Goal: Task Accomplishment & Management: Manage account settings

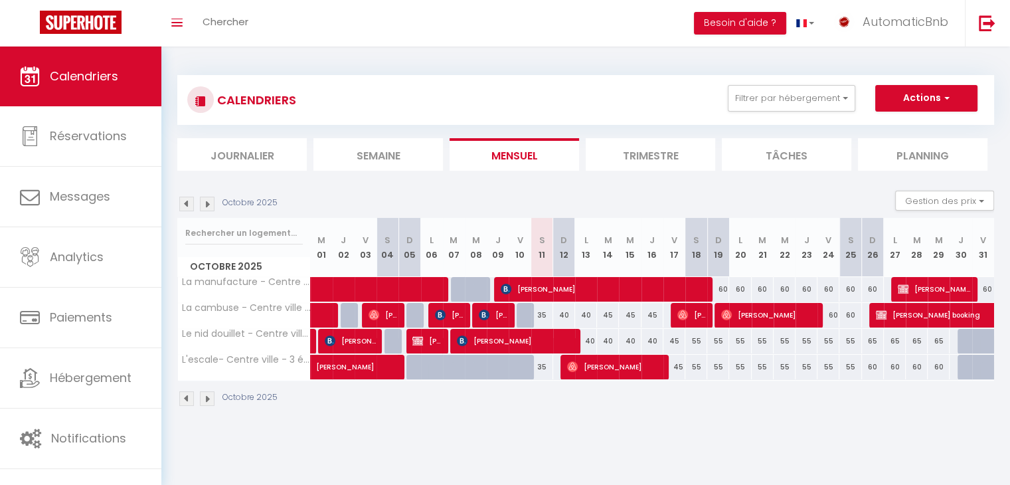
click at [208, 204] on img at bounding box center [207, 204] width 15 height 15
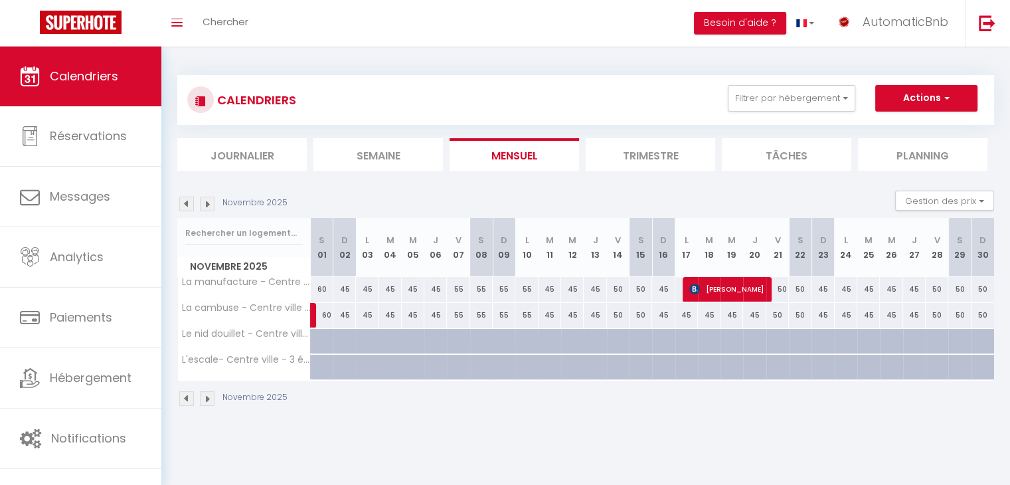
click at [209, 204] on img at bounding box center [207, 204] width 15 height 15
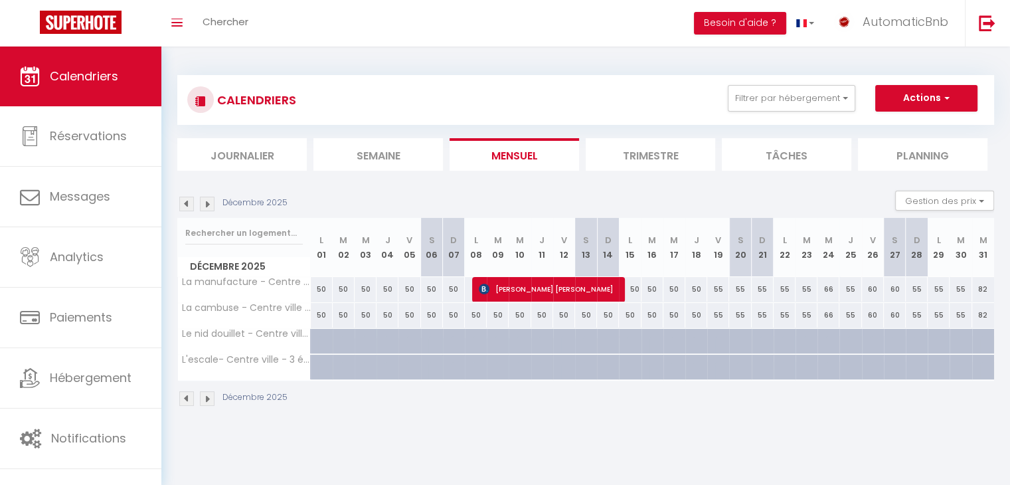
click at [209, 204] on img at bounding box center [207, 204] width 15 height 15
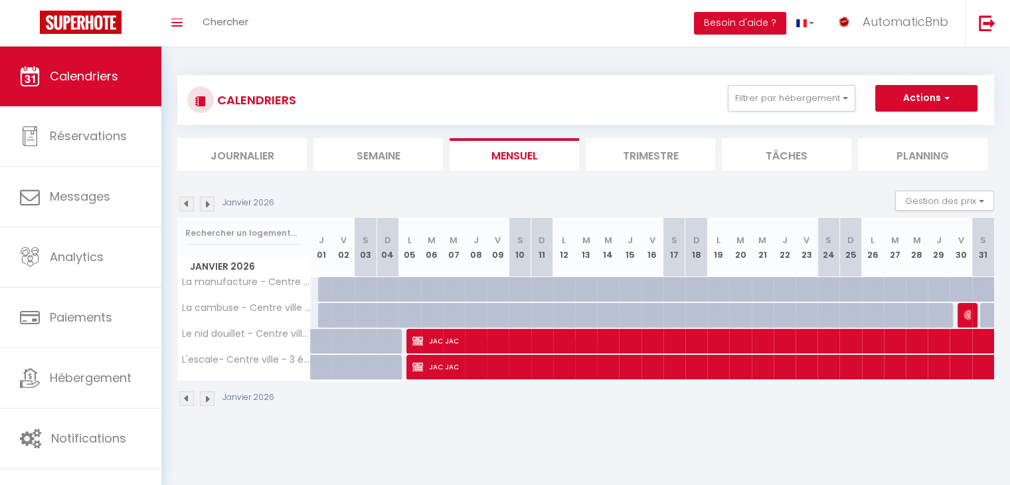
click at [192, 199] on img at bounding box center [186, 204] width 15 height 15
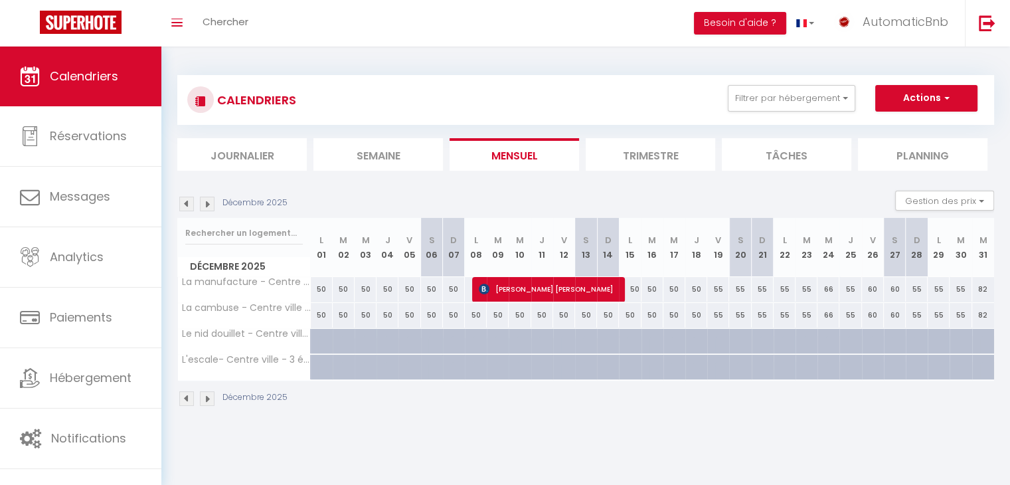
click at [207, 202] on img at bounding box center [207, 204] width 15 height 15
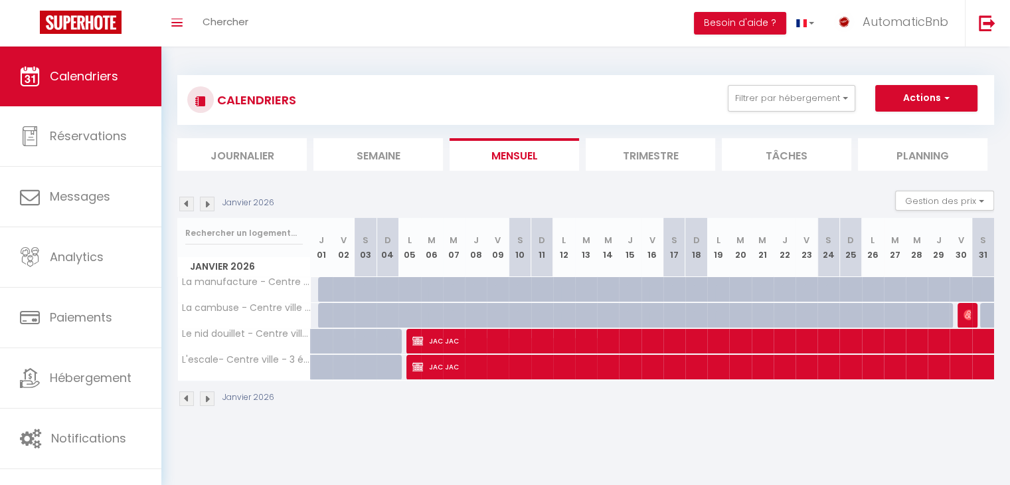
click at [320, 287] on div at bounding box center [329, 289] width 22 height 25
type input "62"
type input "Jeu 01 Janvier 2026"
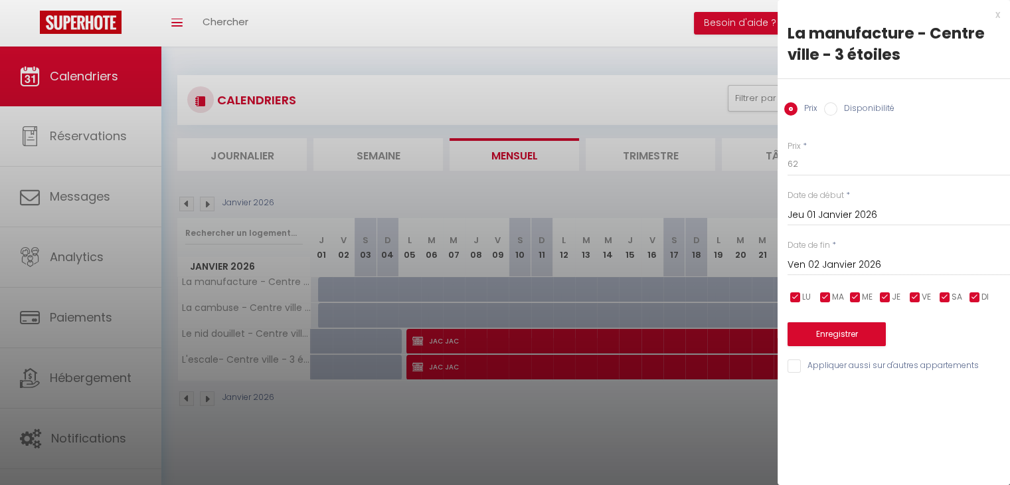
click at [845, 263] on input "Ven 02 Janvier 2026" at bounding box center [899, 264] width 222 height 17
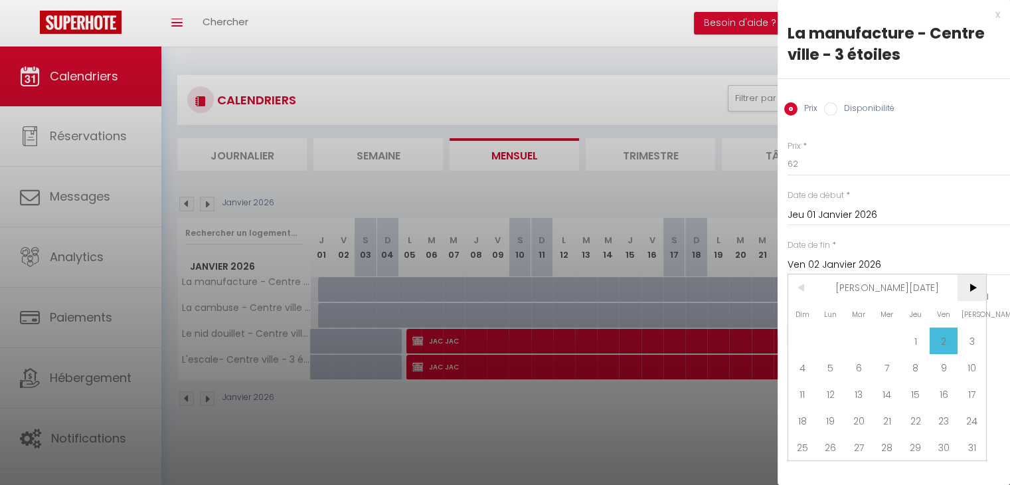
click at [964, 294] on span ">" at bounding box center [972, 287] width 29 height 27
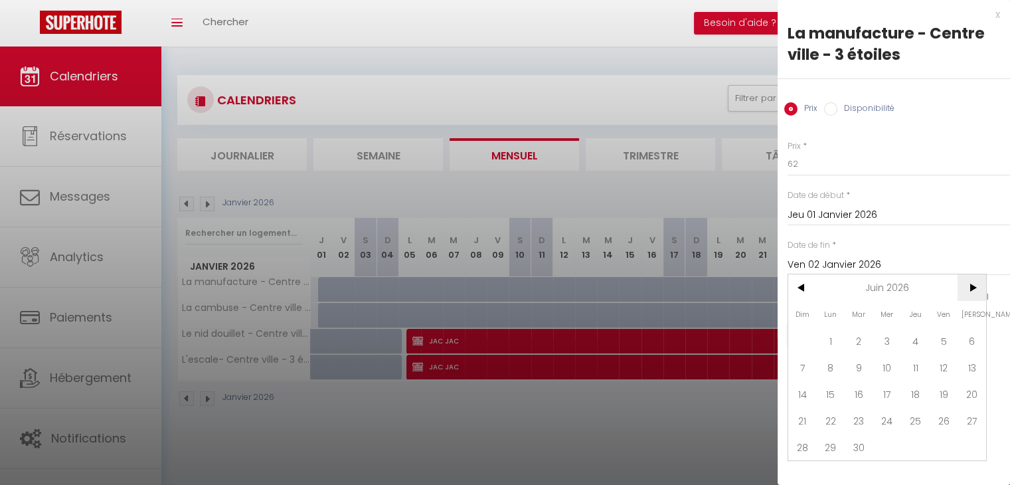
click at [964, 294] on span ">" at bounding box center [972, 287] width 29 height 27
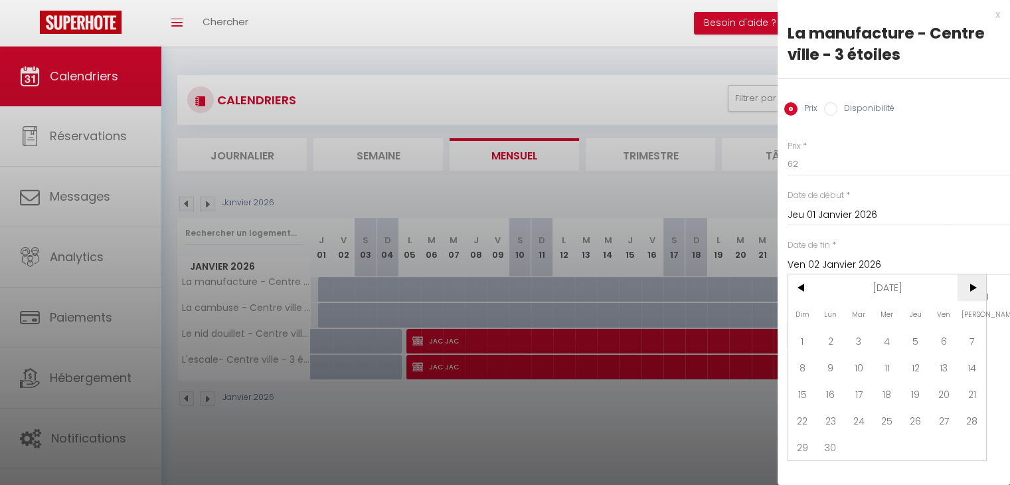
click at [969, 293] on span ">" at bounding box center [972, 287] width 29 height 27
click at [910, 443] on span "31" at bounding box center [915, 447] width 29 height 27
type input "Jeu 31 Décembre 2026"
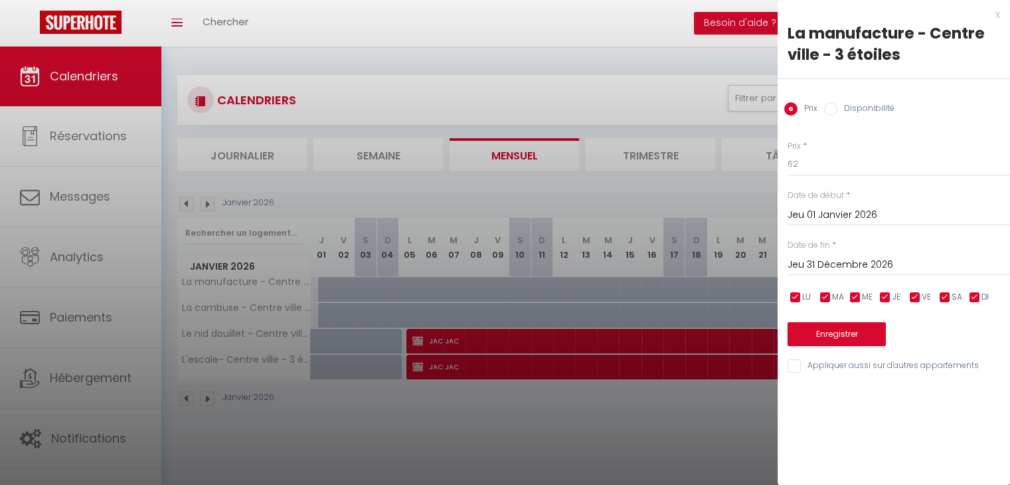
click at [813, 365] on input "Appliquer aussi sur d'autres appartements" at bounding box center [899, 365] width 222 height 13
checkbox input "true"
click at [849, 258] on input "Jeu 31 Décembre 2026" at bounding box center [899, 264] width 222 height 17
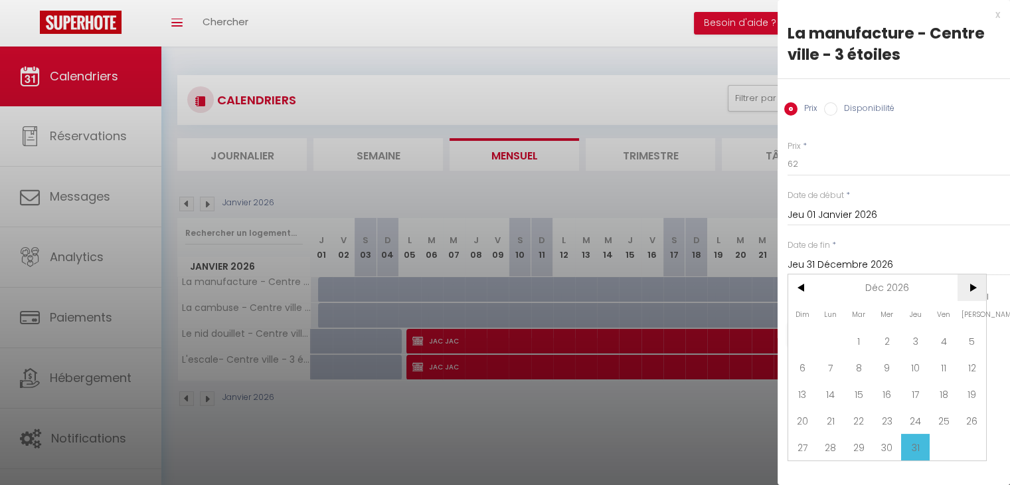
click at [965, 286] on span ">" at bounding box center [972, 287] width 29 height 27
click at [975, 447] on span "30" at bounding box center [972, 447] width 29 height 27
type input "[DATE]"
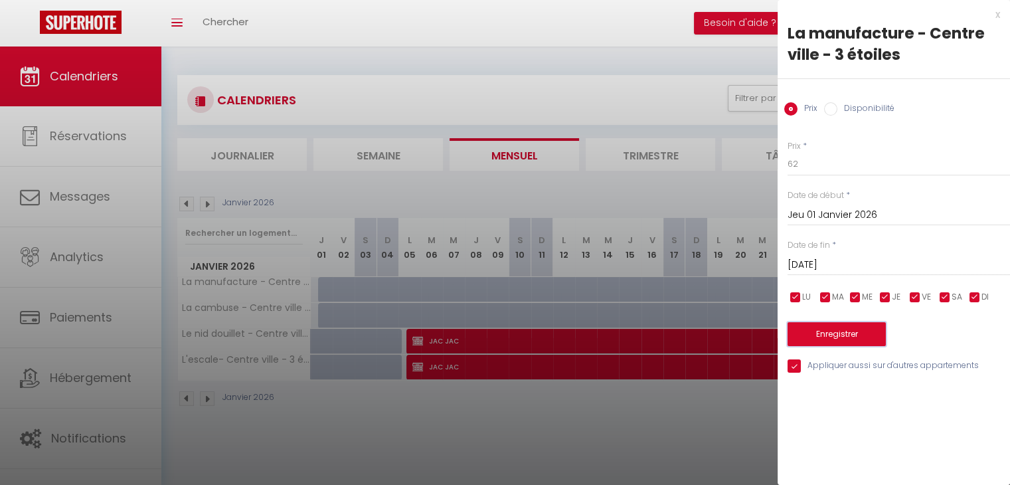
click at [853, 326] on button "Enregistrer" at bounding box center [837, 334] width 98 height 24
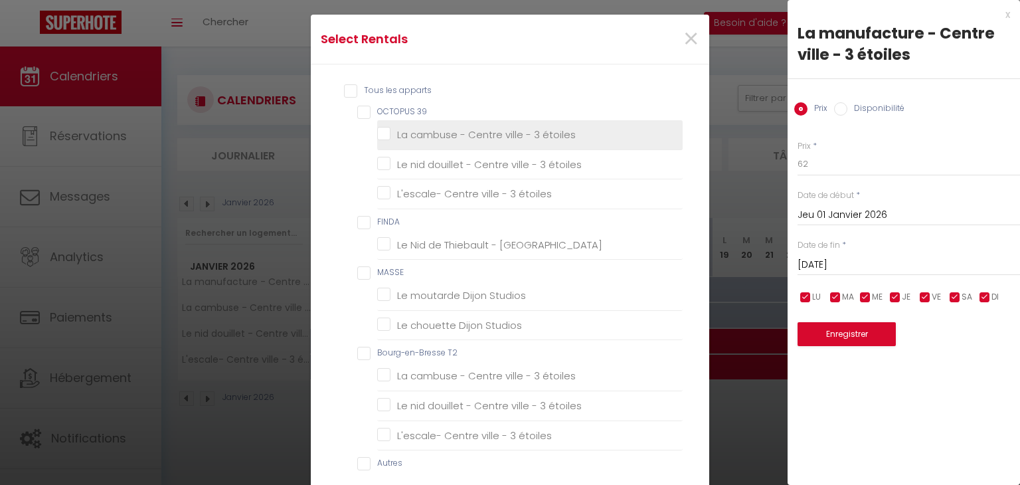
click at [378, 136] on étoiles "La cambuse - Centre ville - 3 étoiles" at bounding box center [529, 134] width 305 height 13
checkbox étoiles "true"
checkbox étoiles "false"
checkbox Terrasse "false"
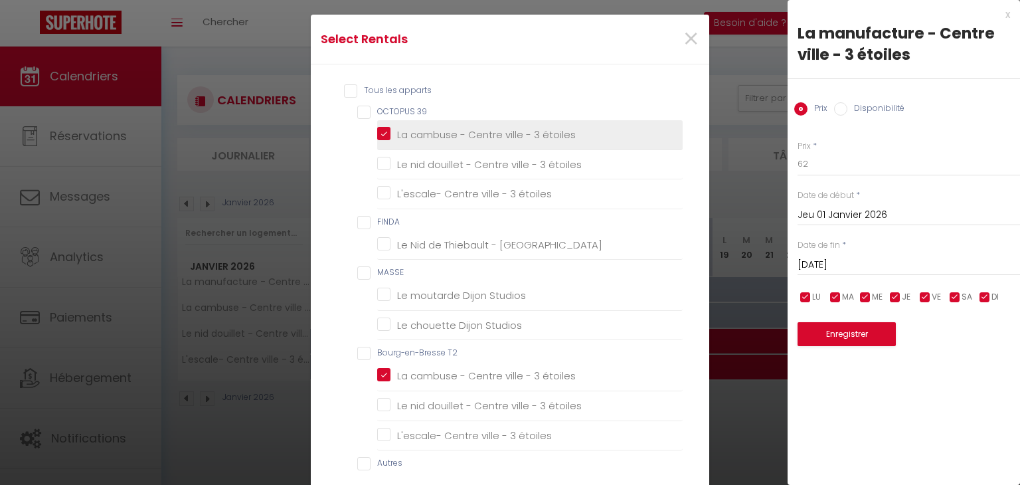
checkbox Studios "false"
checkbox étoiles "true"
checkbox étoiles "false"
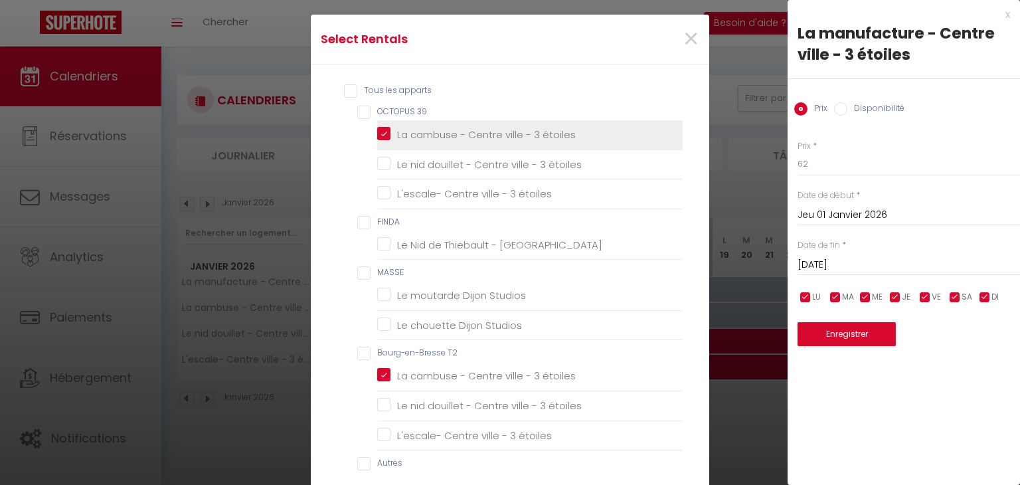
checkbox ROSE "false"
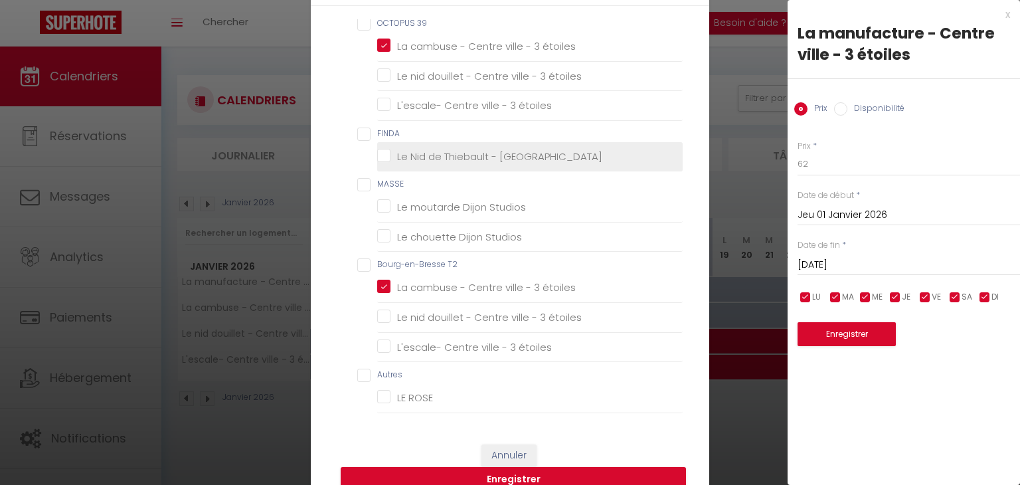
scroll to position [199, 0]
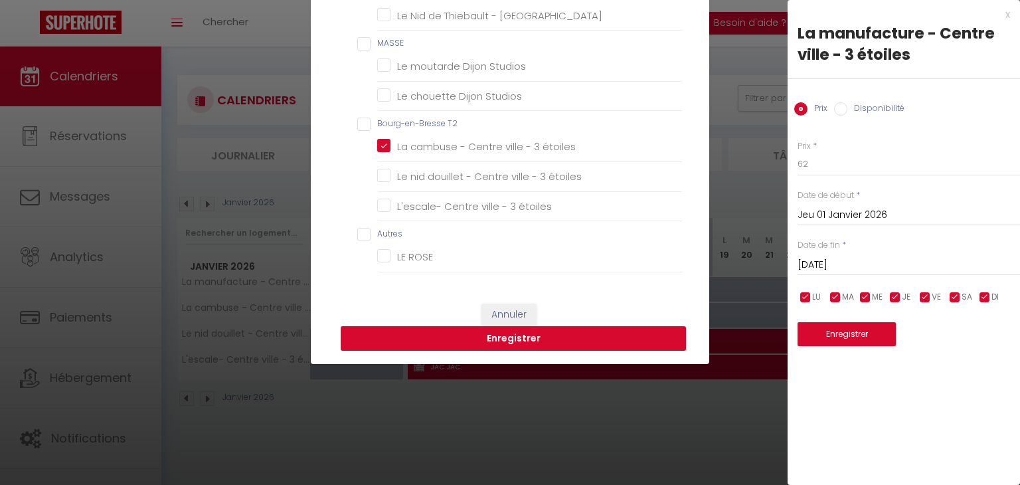
click at [547, 338] on button "Enregistrer" at bounding box center [513, 338] width 345 height 25
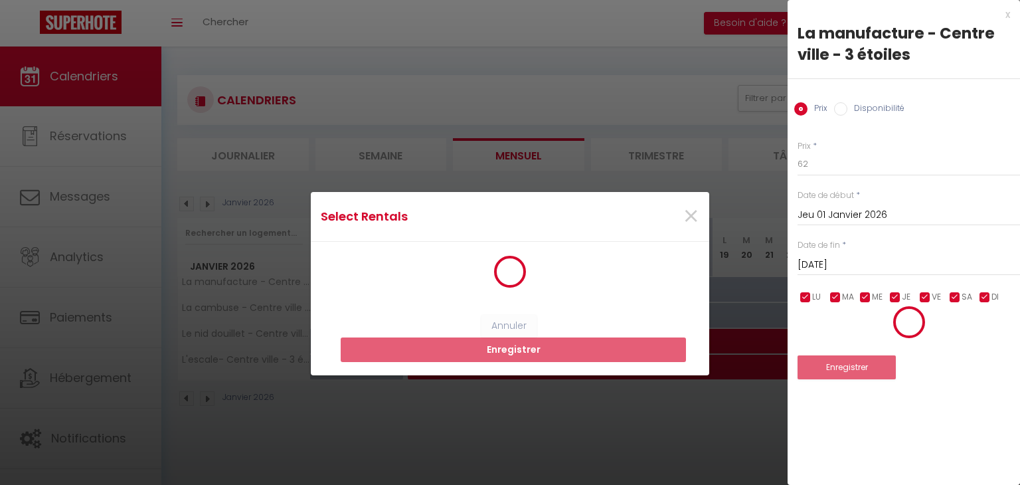
scroll to position [2, 0]
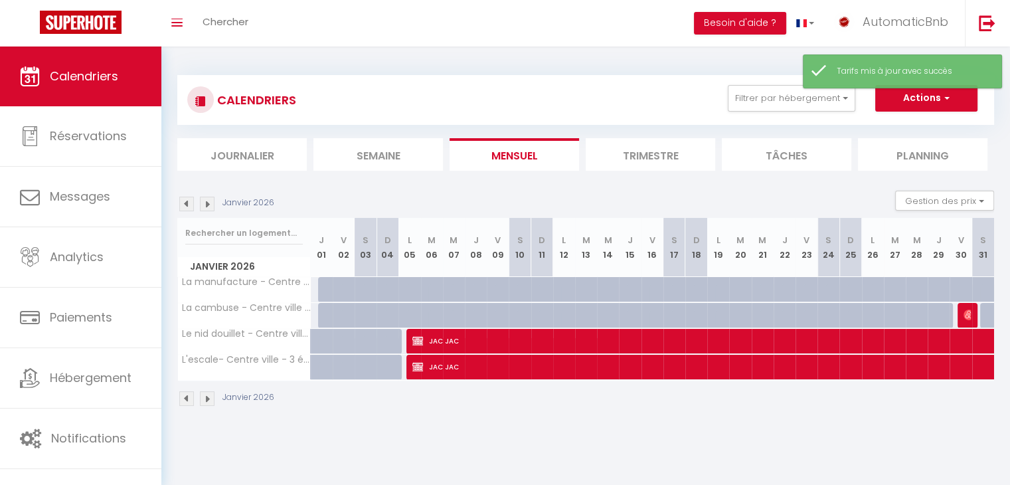
click at [321, 288] on div at bounding box center [329, 289] width 22 height 25
type input "62"
select select "1"
type input "Jeu 01 Janvier 2026"
type input "Ven 02 Janvier 2026"
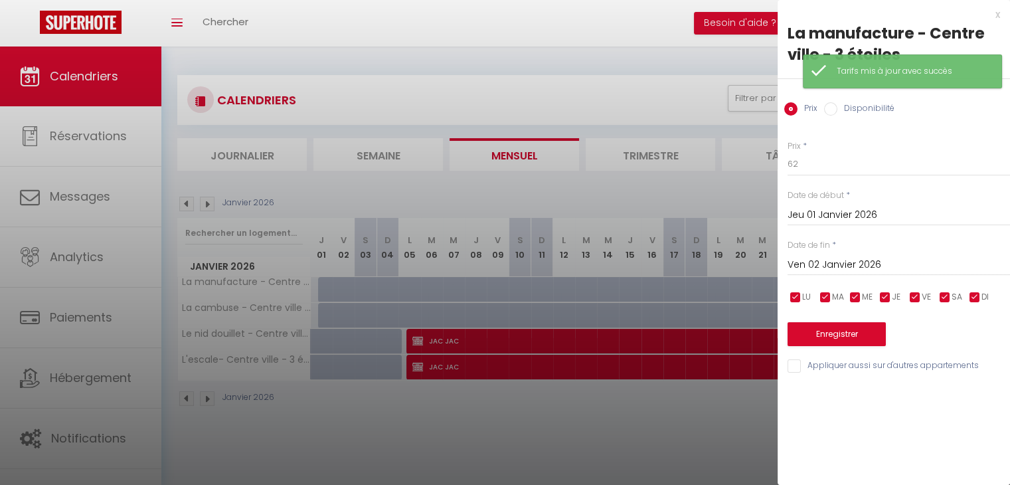
click at [861, 107] on label "Disponibilité" at bounding box center [865, 109] width 57 height 15
click at [837, 107] on input "Disponibilité" at bounding box center [830, 108] width 13 height 13
radio input "true"
radio input "false"
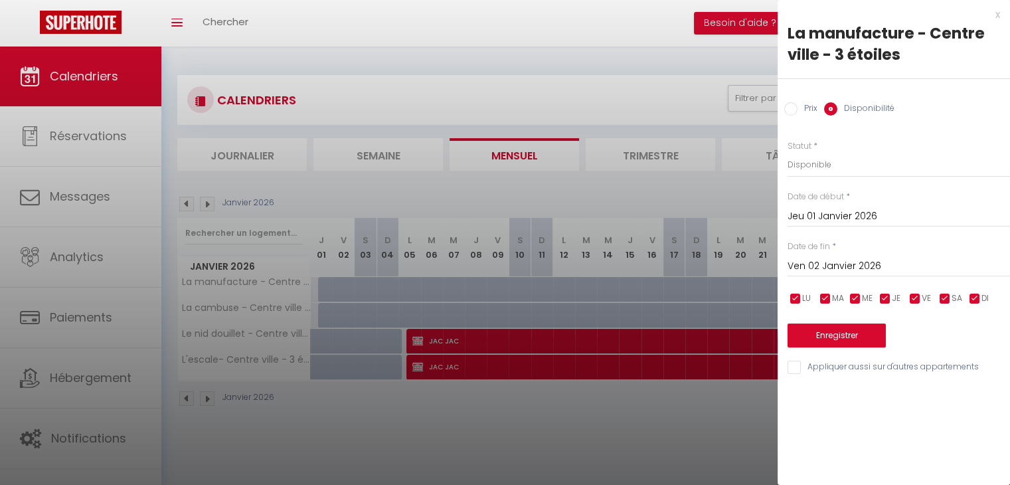
click at [825, 272] on input "Ven 02 Janvier 2026" at bounding box center [899, 266] width 222 height 17
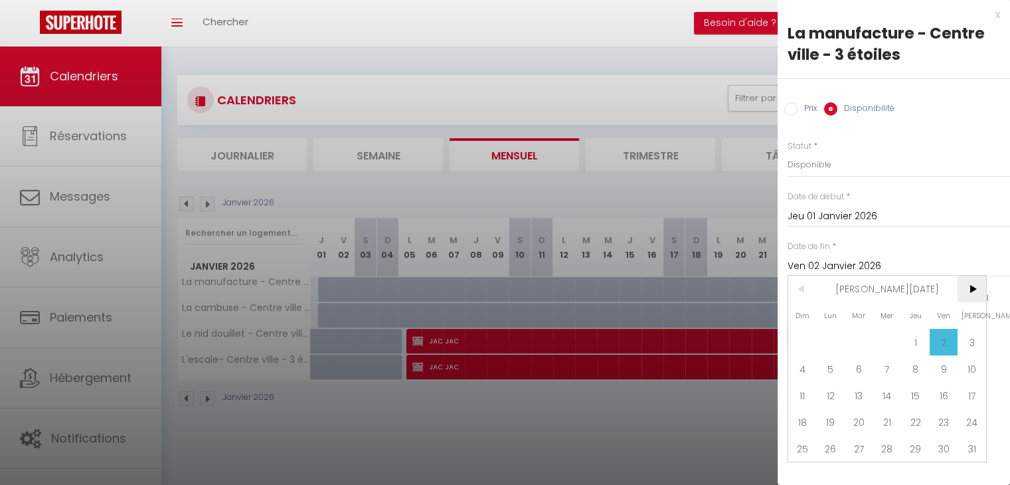
click at [964, 288] on span ">" at bounding box center [972, 289] width 29 height 27
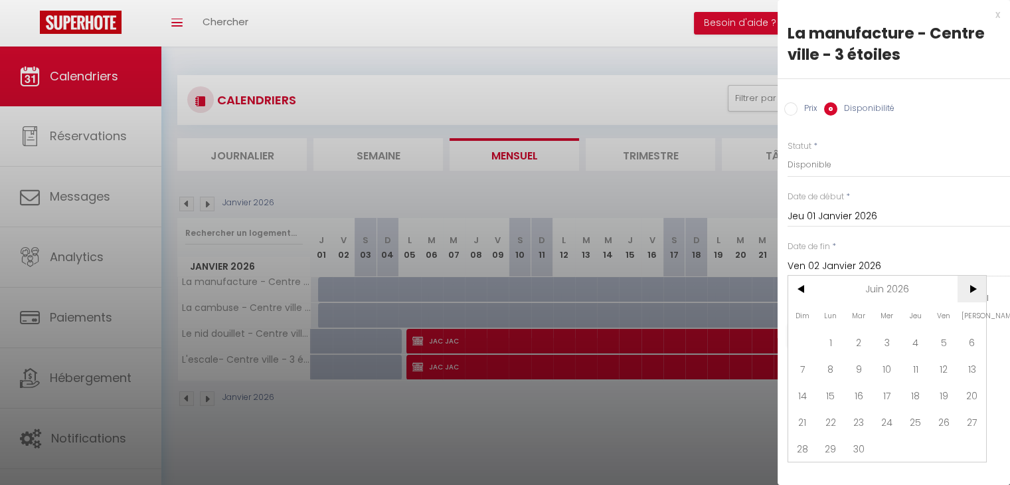
click at [965, 288] on span ">" at bounding box center [972, 289] width 29 height 27
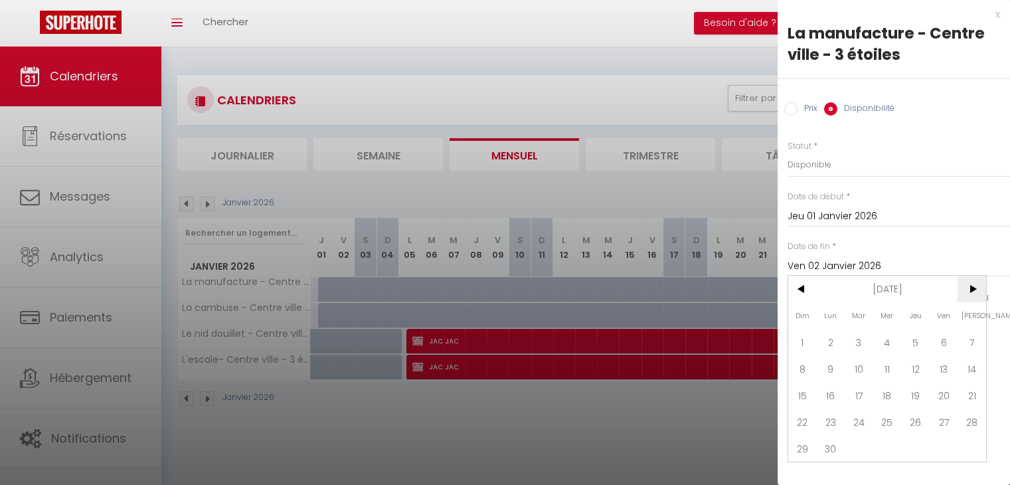
click at [965, 288] on span ">" at bounding box center [972, 289] width 29 height 27
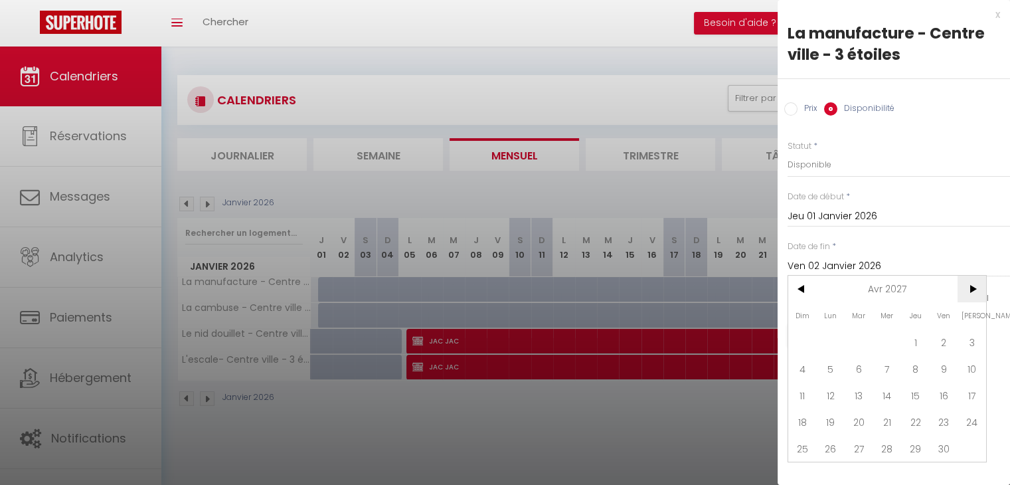
click at [965, 288] on span ">" at bounding box center [972, 289] width 29 height 27
click at [966, 288] on span ">" at bounding box center [972, 289] width 29 height 27
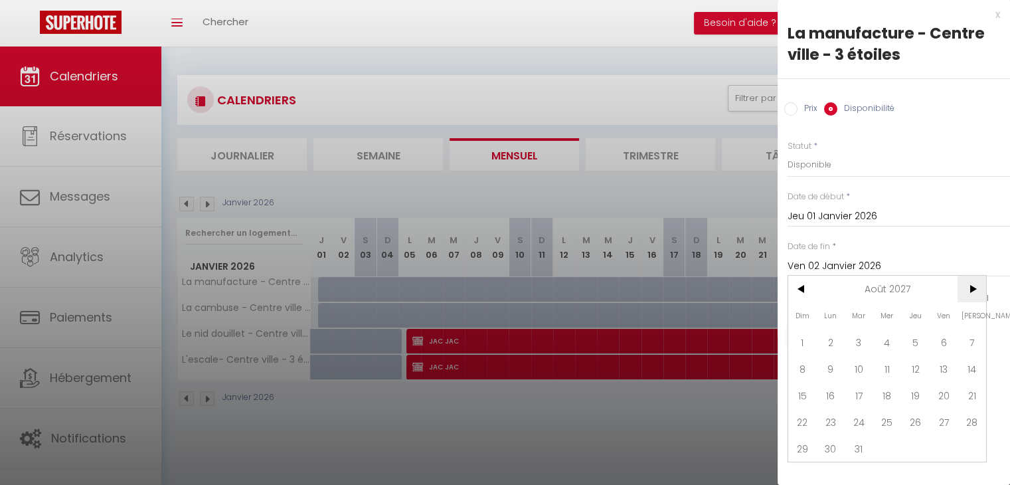
click at [966, 288] on span ">" at bounding box center [972, 289] width 29 height 27
click at [834, 392] on span "11" at bounding box center [831, 395] width 29 height 27
type input "[DATE]"
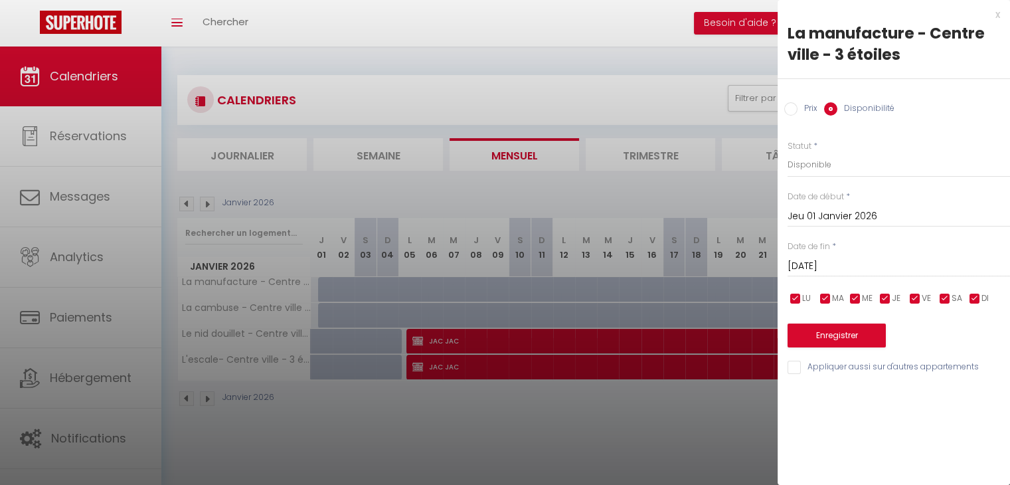
click at [807, 365] on input "Appliquer aussi sur d'autres appartements" at bounding box center [899, 367] width 222 height 13
checkbox input "true"
click at [815, 338] on button "Enregistrer" at bounding box center [837, 335] width 98 height 24
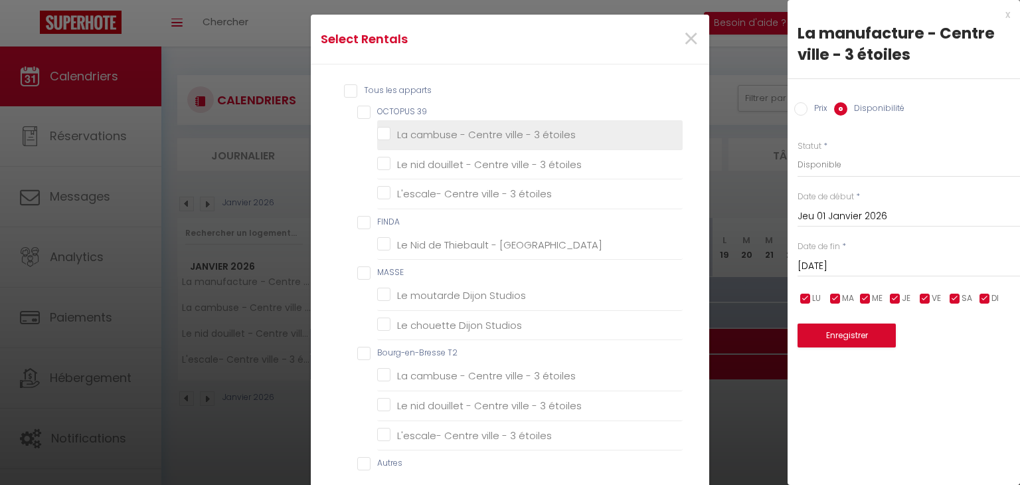
click at [432, 141] on label "La cambuse - Centre ville - 3 étoiles" at bounding box center [482, 135] width 185 height 16
click at [432, 141] on étoiles "La cambuse - Centre ville - 3 étoiles" at bounding box center [529, 134] width 305 height 13
checkbox étoiles "true"
checkbox étoiles "false"
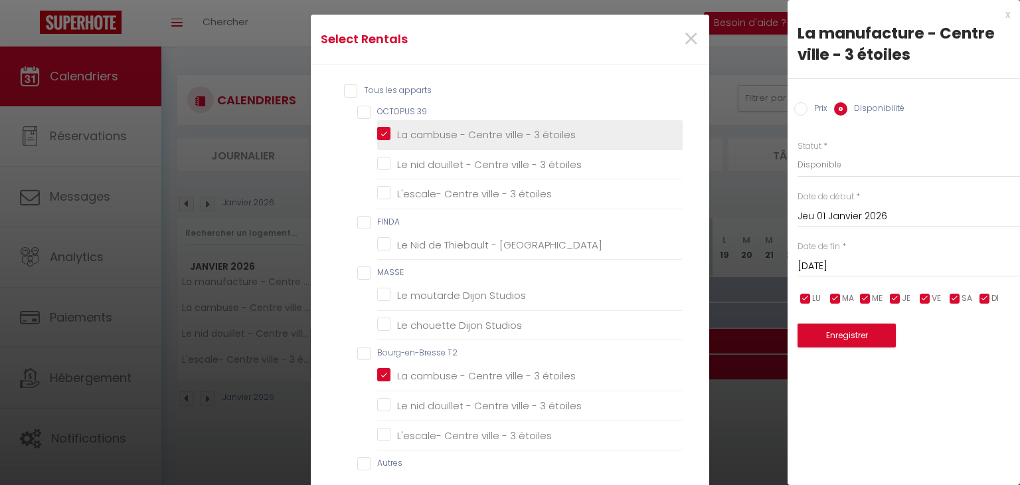
checkbox Terrasse "false"
checkbox Studios "false"
checkbox étoiles "true"
checkbox étoiles "false"
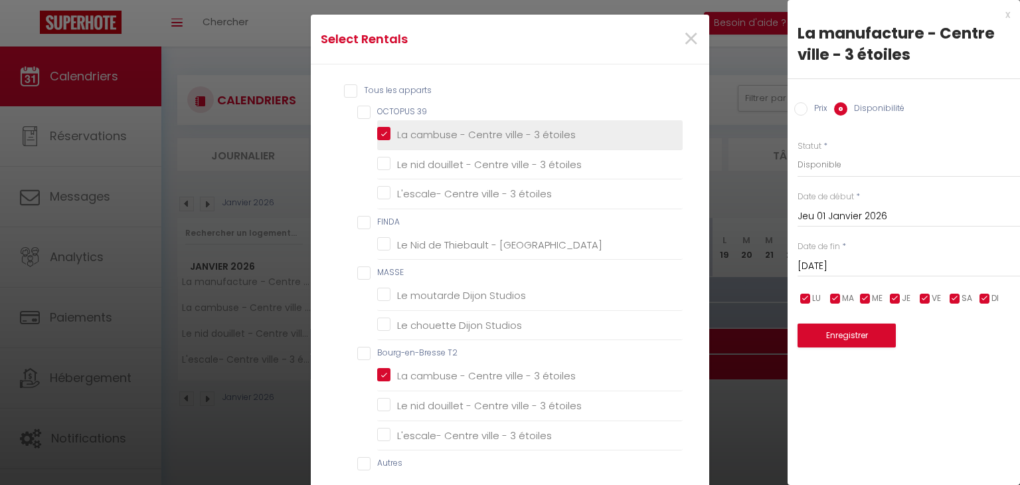
checkbox étoiles "false"
checkbox ROSE "false"
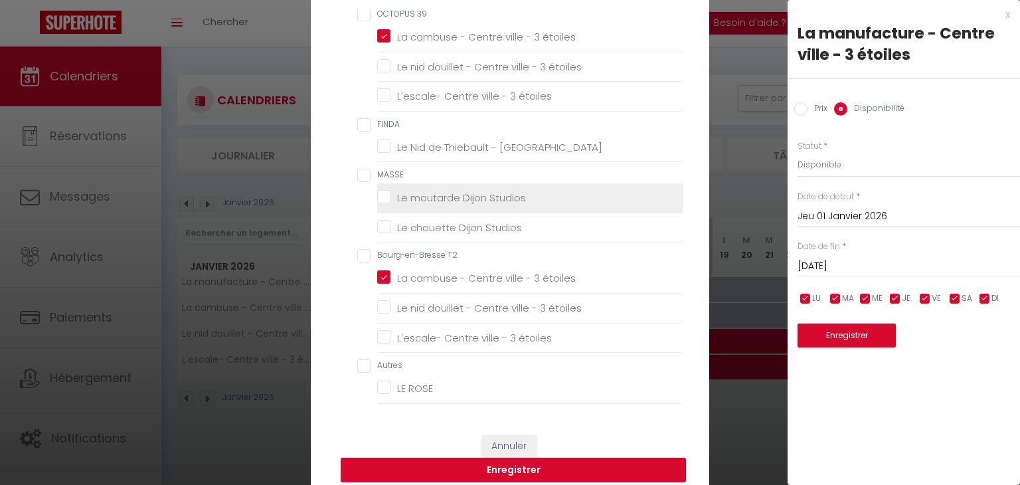
scroll to position [133, 0]
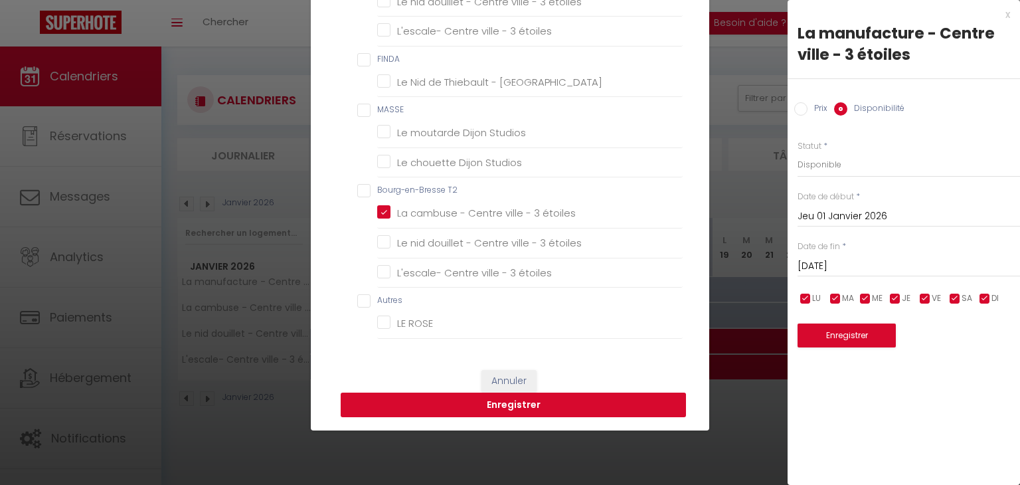
click at [544, 403] on button "Enregistrer" at bounding box center [513, 404] width 345 height 25
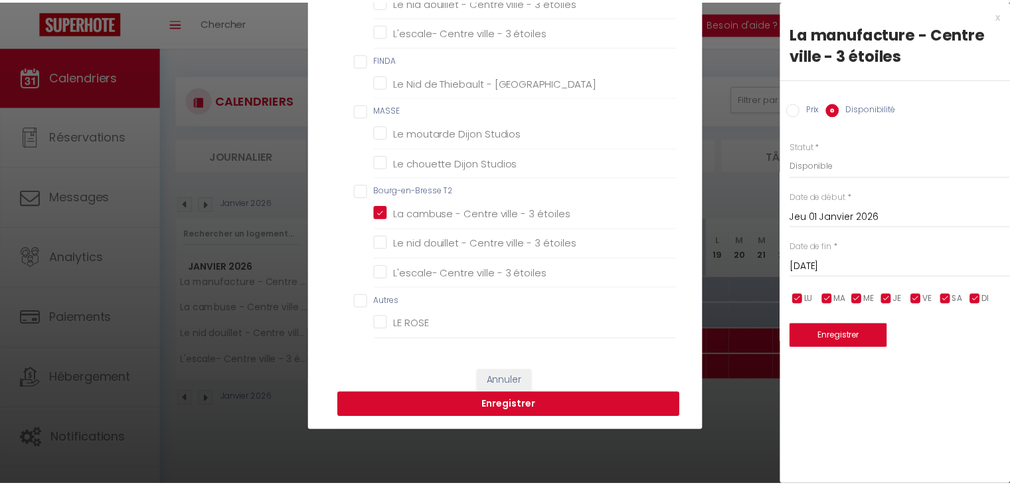
scroll to position [0, 0]
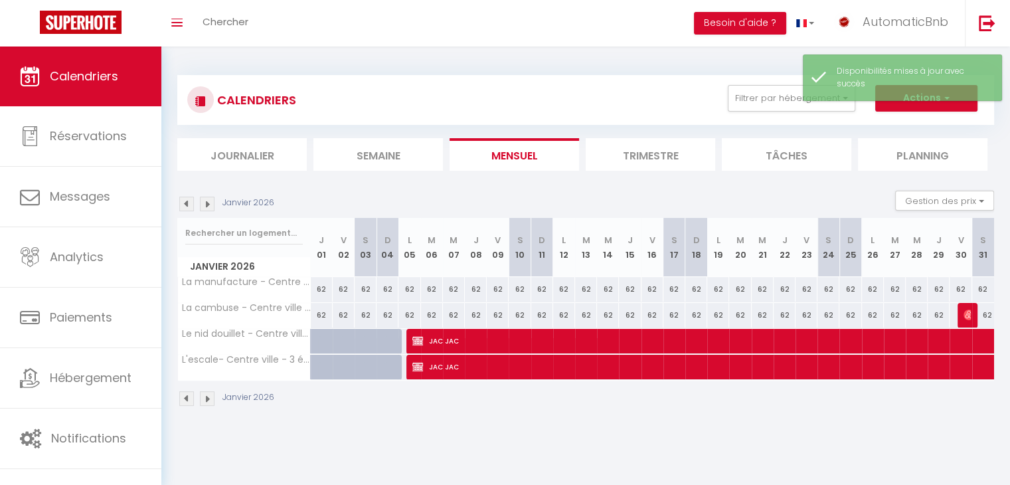
click at [204, 197] on img at bounding box center [207, 204] width 15 height 15
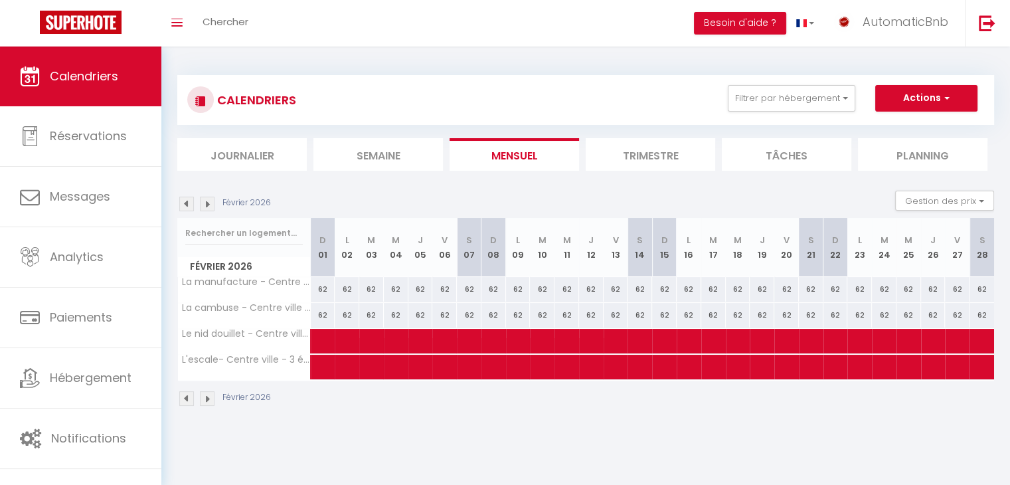
click at [205, 200] on img at bounding box center [207, 204] width 15 height 15
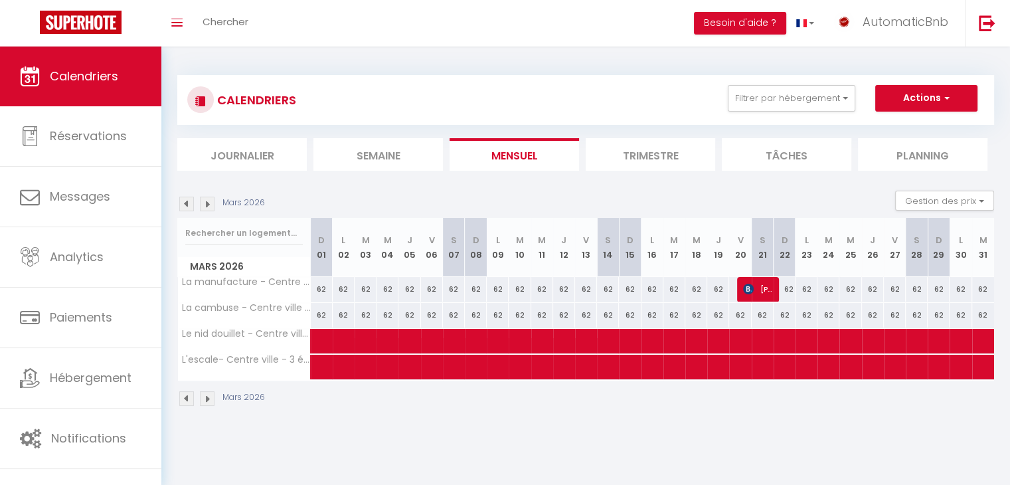
click at [205, 200] on img at bounding box center [207, 204] width 15 height 15
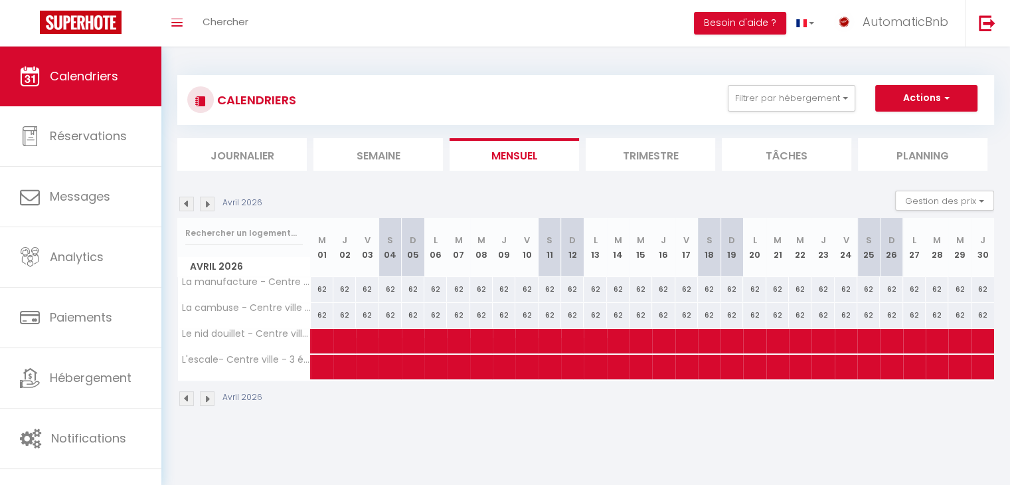
click at [205, 200] on img at bounding box center [207, 204] width 15 height 15
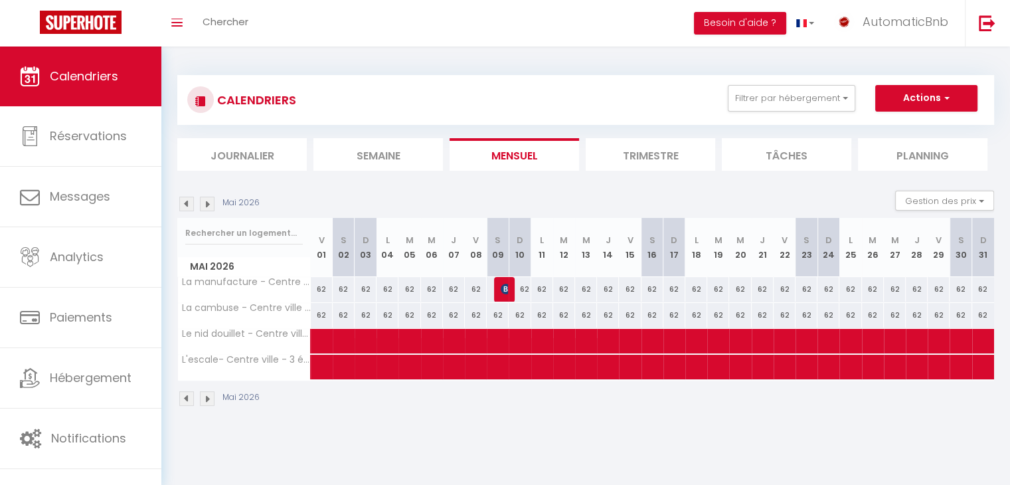
click at [205, 201] on img at bounding box center [207, 204] width 15 height 15
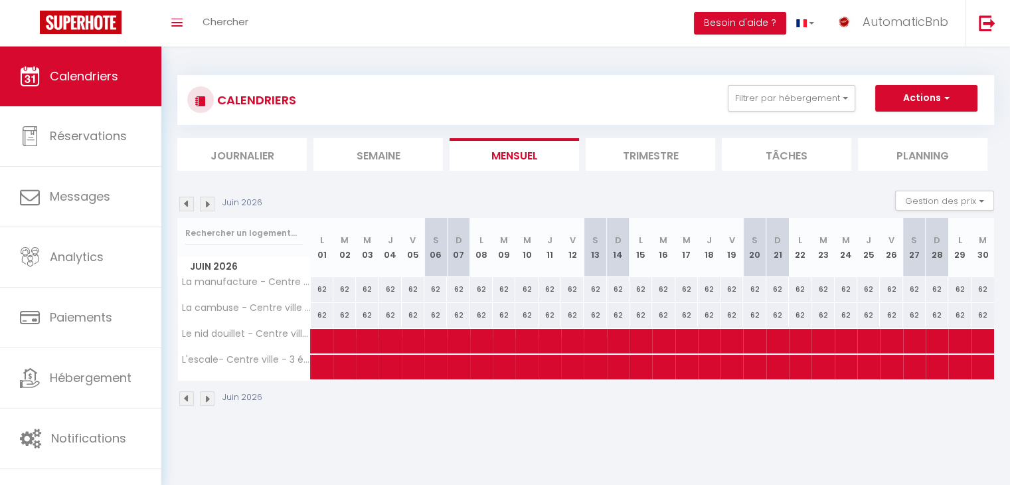
click at [205, 201] on img at bounding box center [207, 204] width 15 height 15
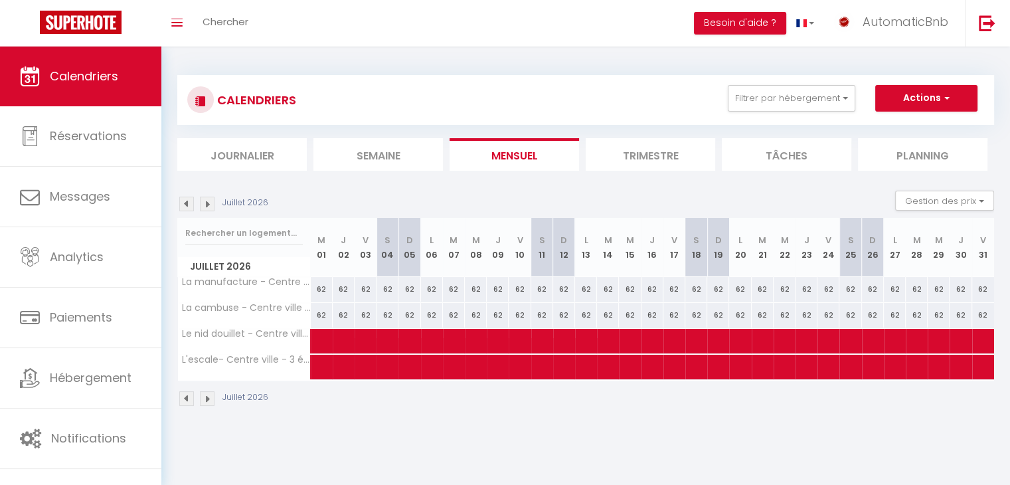
click at [205, 201] on img at bounding box center [207, 204] width 15 height 15
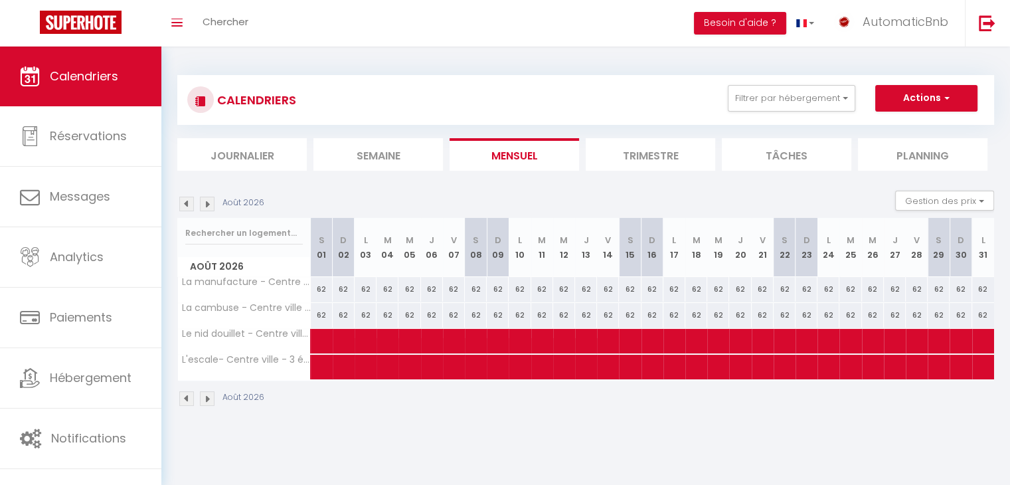
click at [205, 201] on img at bounding box center [207, 204] width 15 height 15
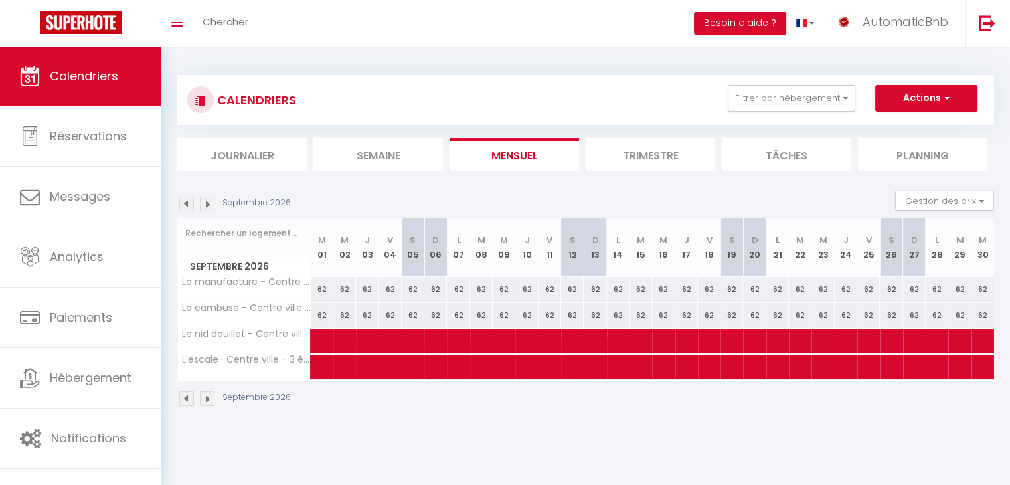
click at [205, 201] on img at bounding box center [207, 204] width 15 height 15
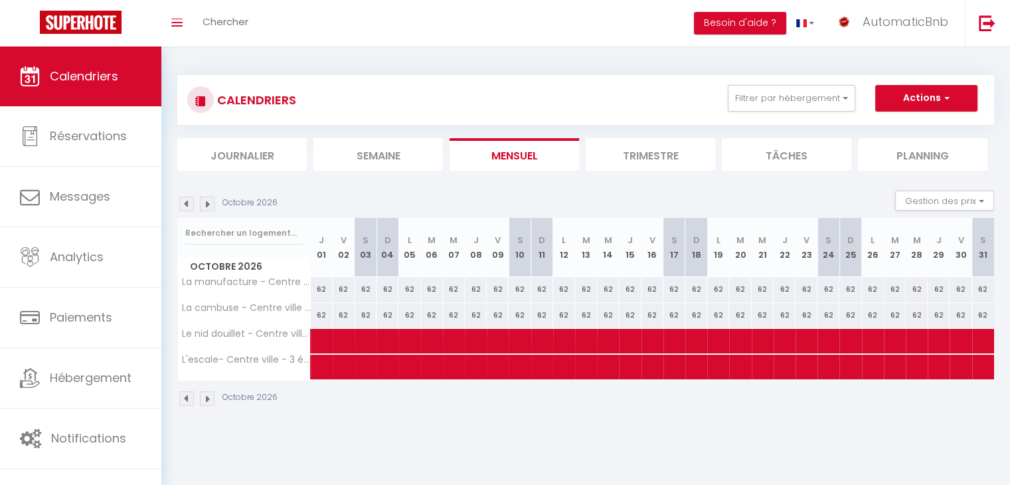
click at [205, 201] on img at bounding box center [207, 204] width 15 height 15
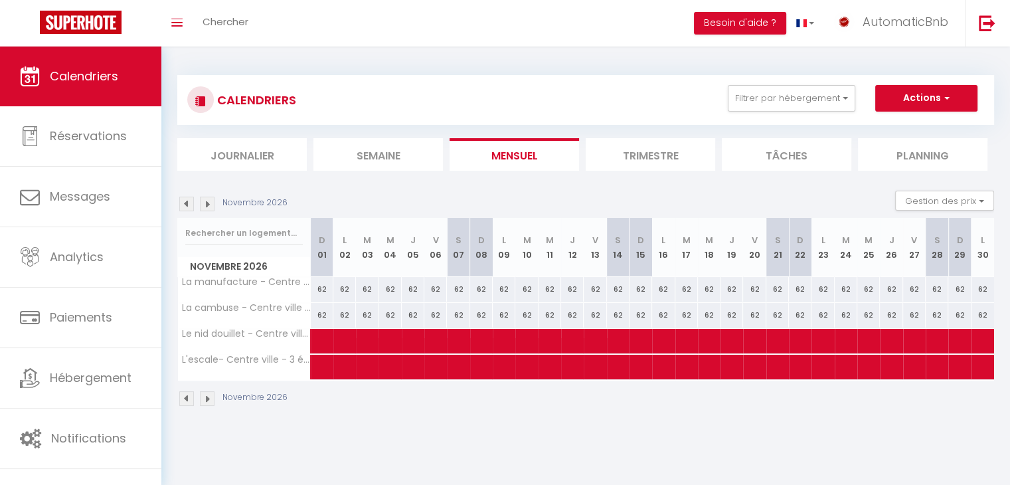
click at [188, 205] on img at bounding box center [186, 204] width 15 height 15
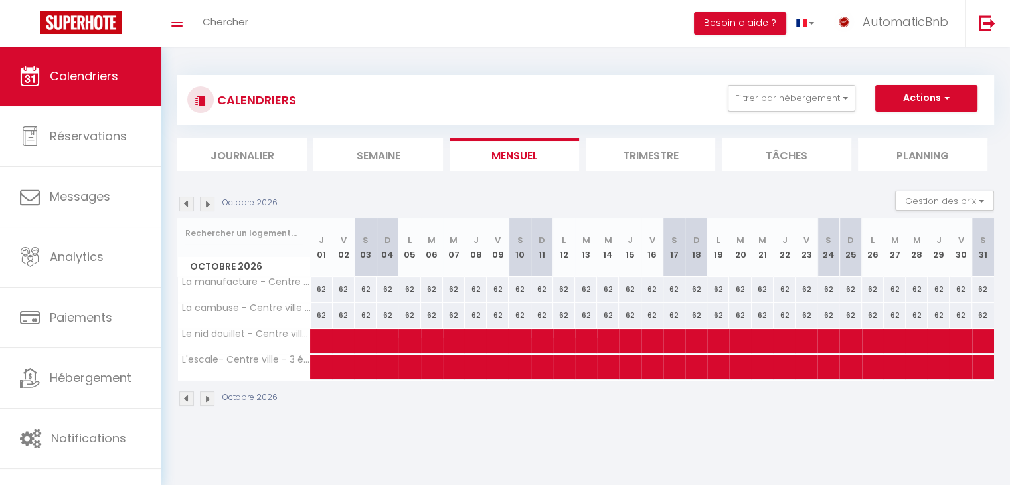
click at [188, 205] on img at bounding box center [186, 204] width 15 height 15
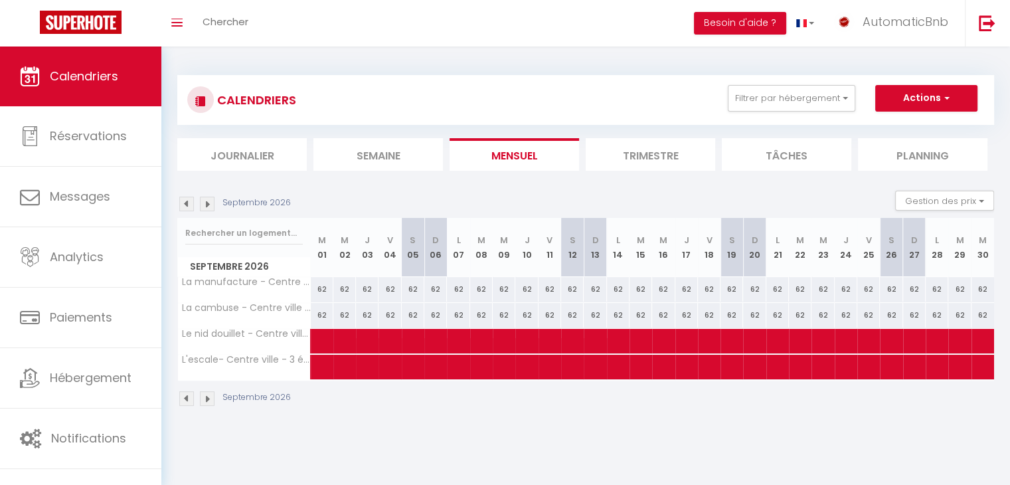
click at [188, 205] on img at bounding box center [186, 204] width 15 height 15
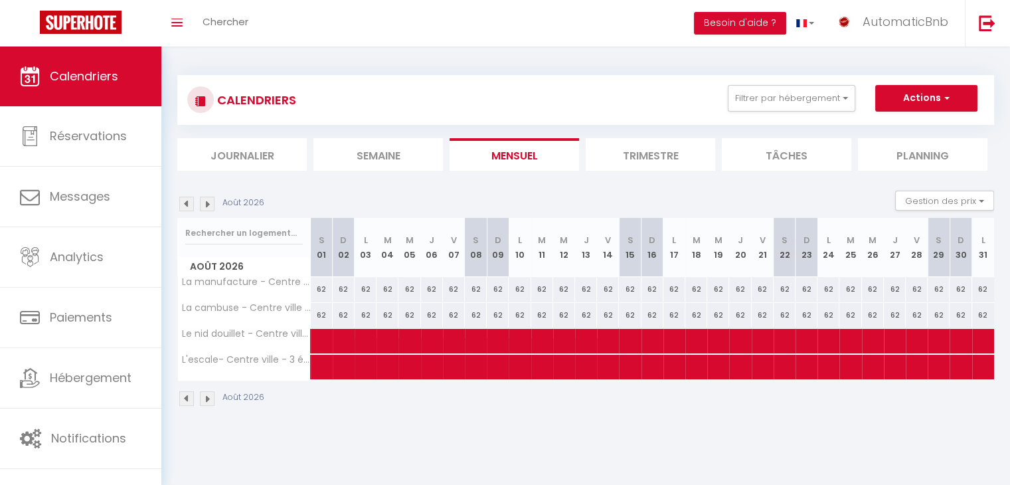
click at [188, 205] on img at bounding box center [186, 204] width 15 height 15
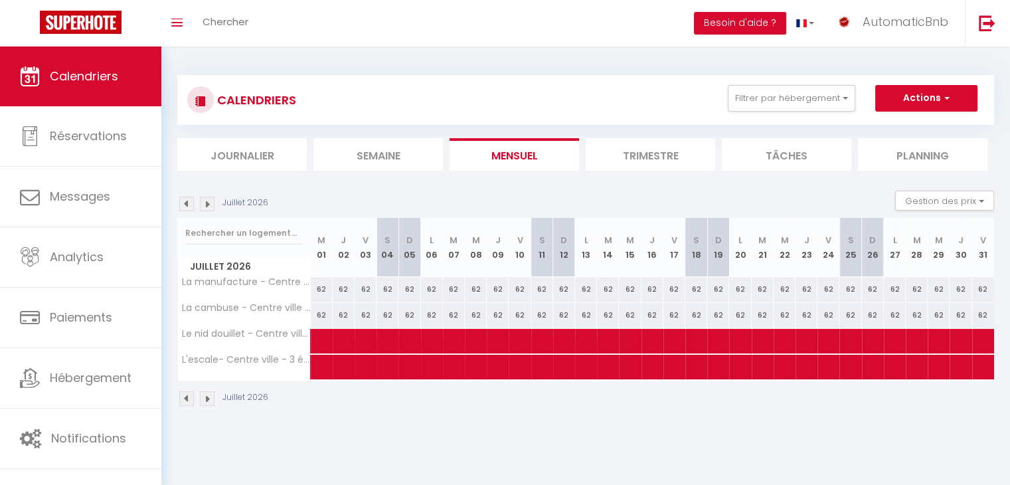
click at [189, 205] on img at bounding box center [186, 204] width 15 height 15
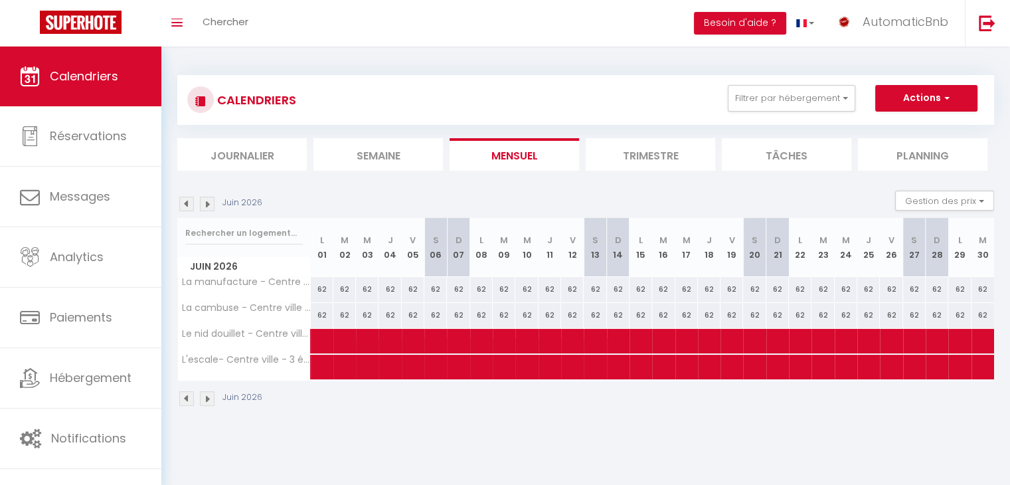
click at [189, 205] on img at bounding box center [186, 204] width 15 height 15
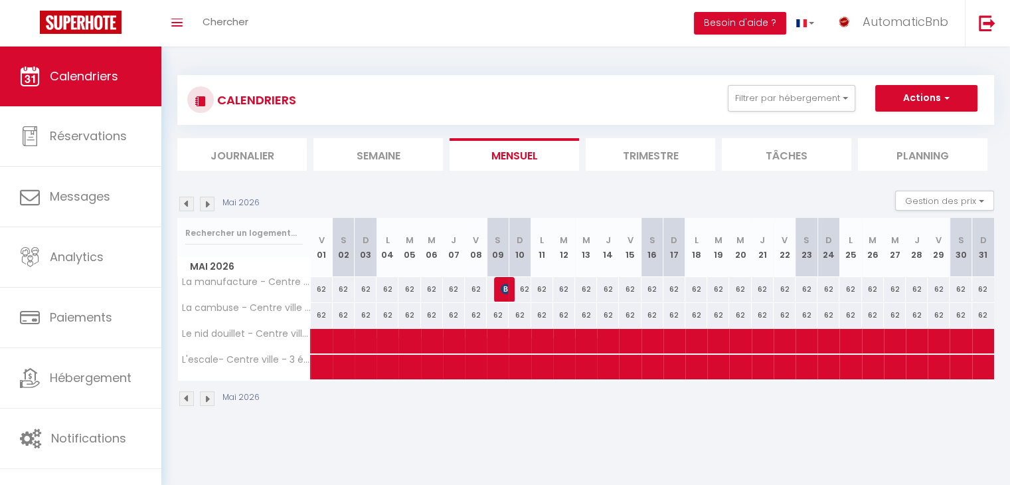
click at [189, 205] on img at bounding box center [186, 204] width 15 height 15
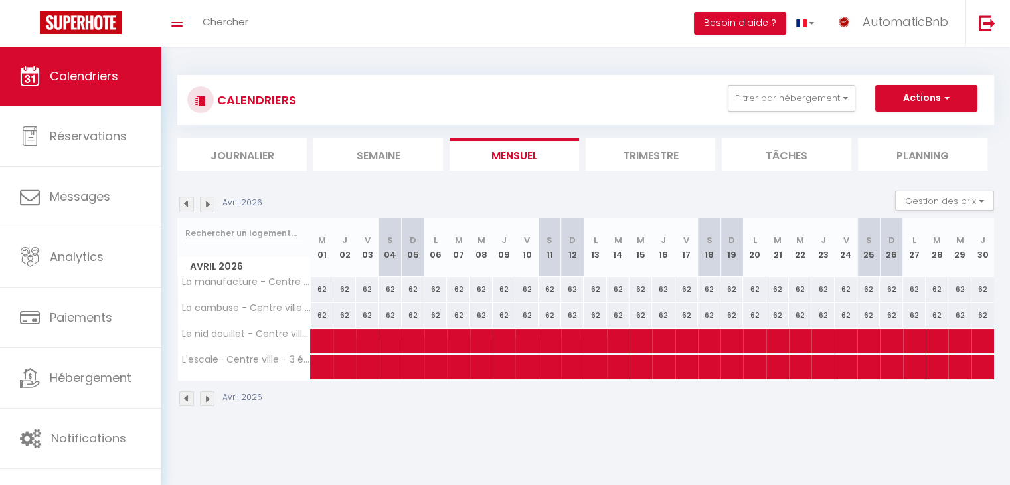
click at [189, 205] on img at bounding box center [186, 204] width 15 height 15
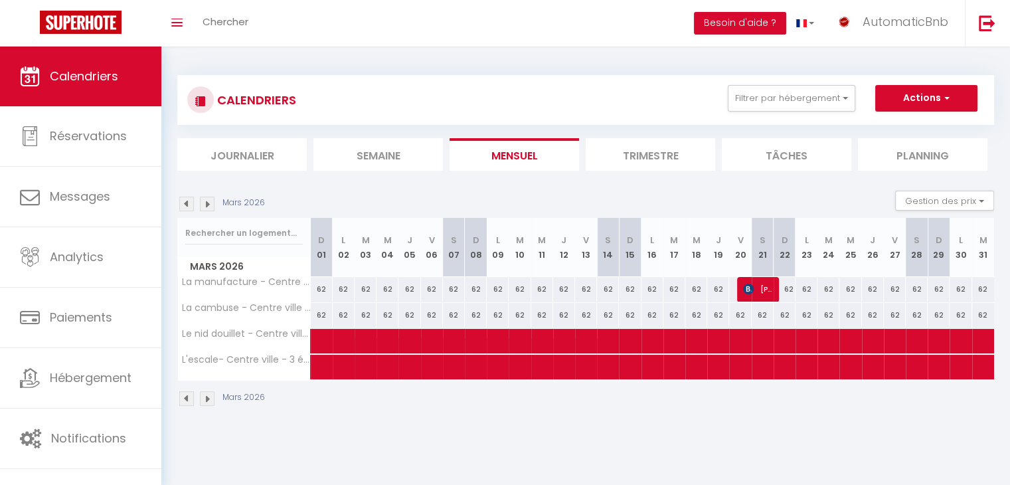
click at [189, 206] on img at bounding box center [186, 204] width 15 height 15
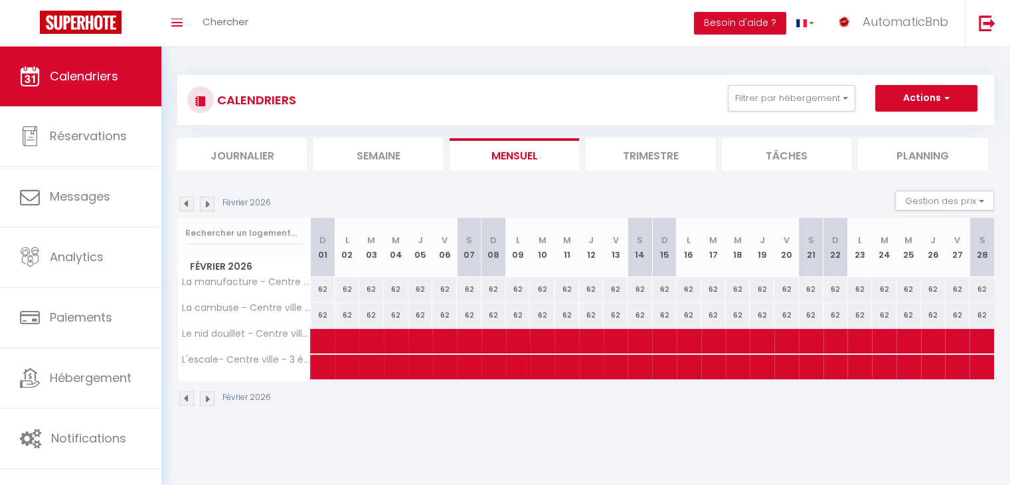
click at [190, 206] on img at bounding box center [186, 204] width 15 height 15
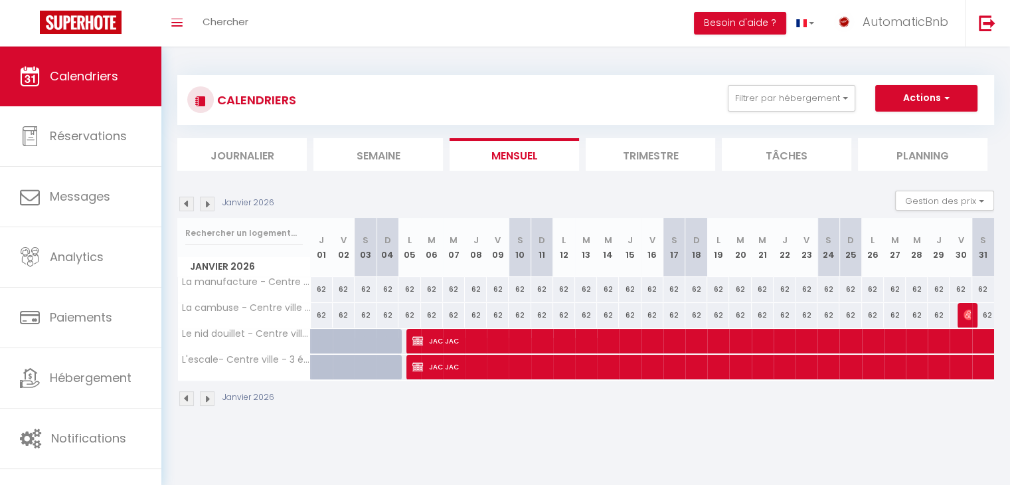
click at [190, 206] on img at bounding box center [186, 204] width 15 height 15
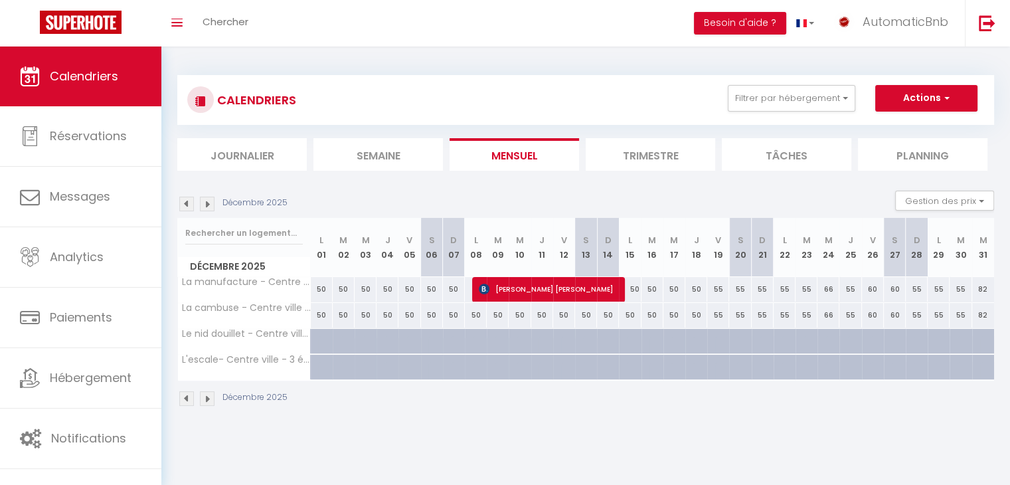
click at [190, 206] on img at bounding box center [186, 204] width 15 height 15
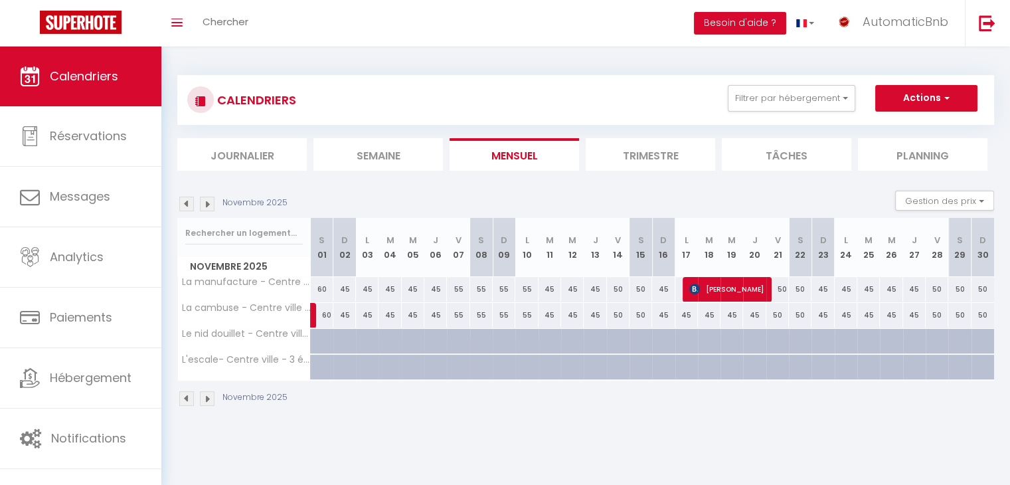
click at [190, 206] on img at bounding box center [186, 204] width 15 height 15
